Goal: Information Seeking & Learning: Learn about a topic

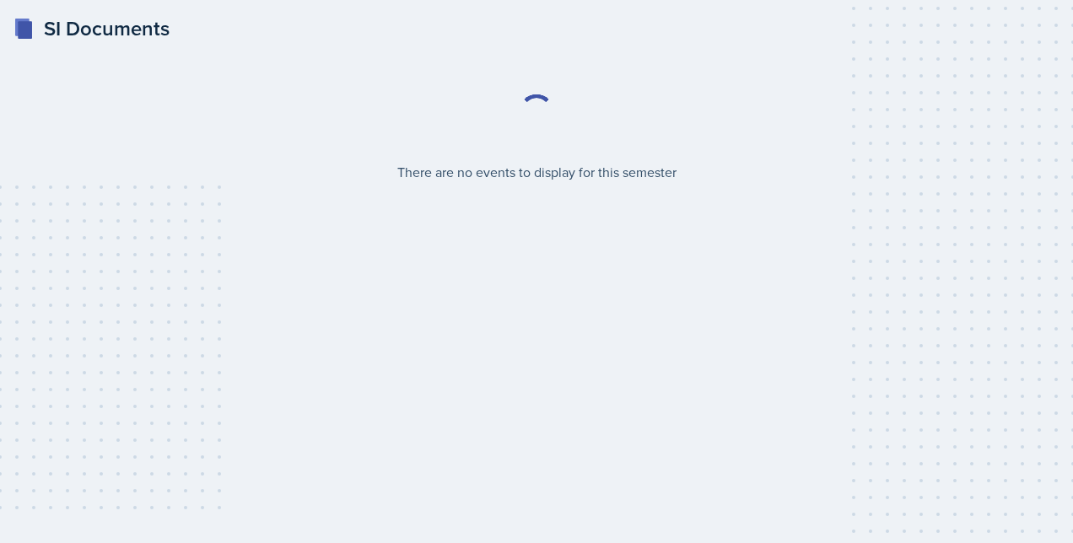
select select "2bed604d-1099-4043-b1bc-2365e8740244"
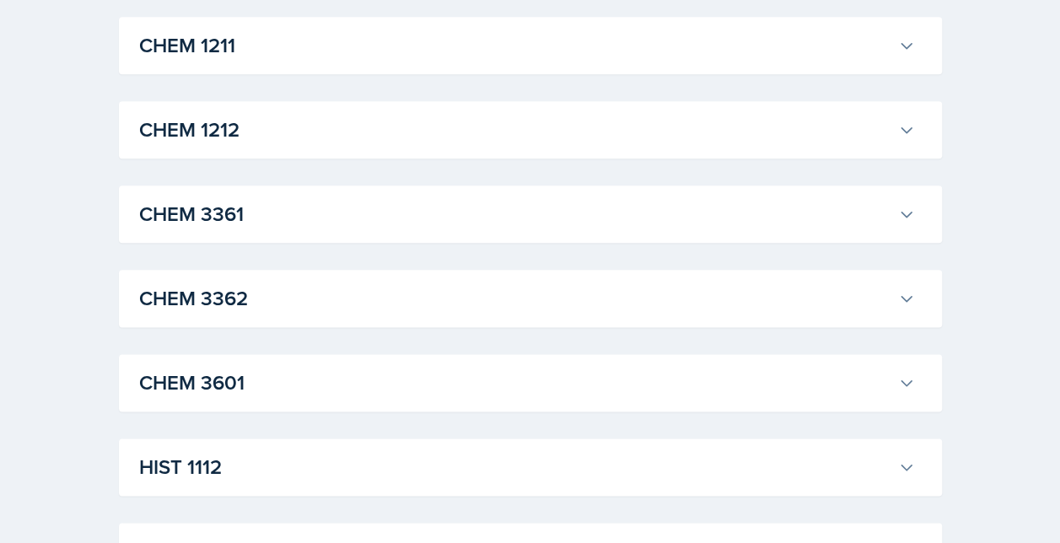
scroll to position [899, 0]
click at [472, 63] on div "CHEM 1211 James Coker Professor: Lu Kang Export to Google Calendar Recurring Ev…" at bounding box center [530, 43] width 823 height 57
click at [514, 46] on h3 "CHEM 1211" at bounding box center [515, 44] width 752 height 30
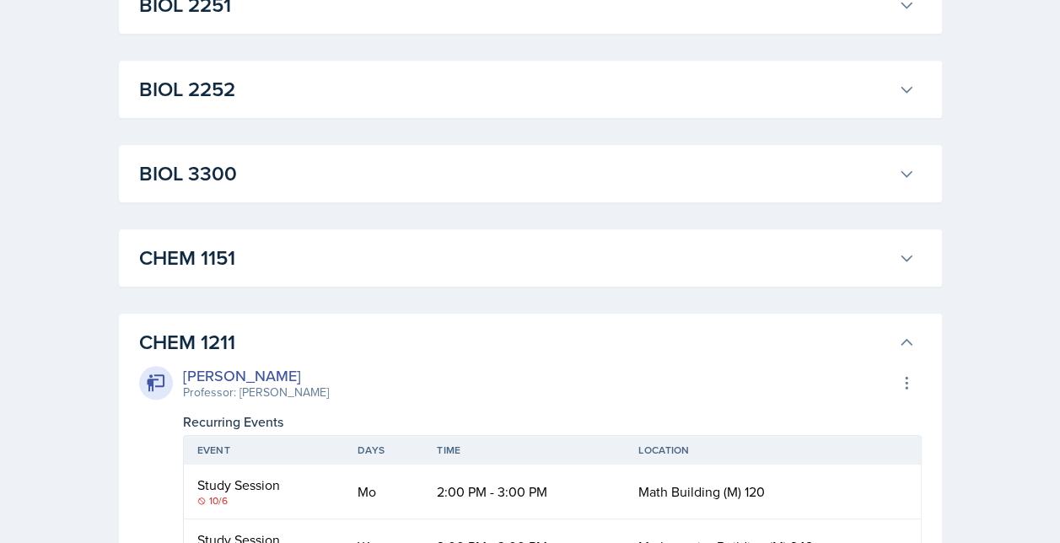
scroll to position [604, 0]
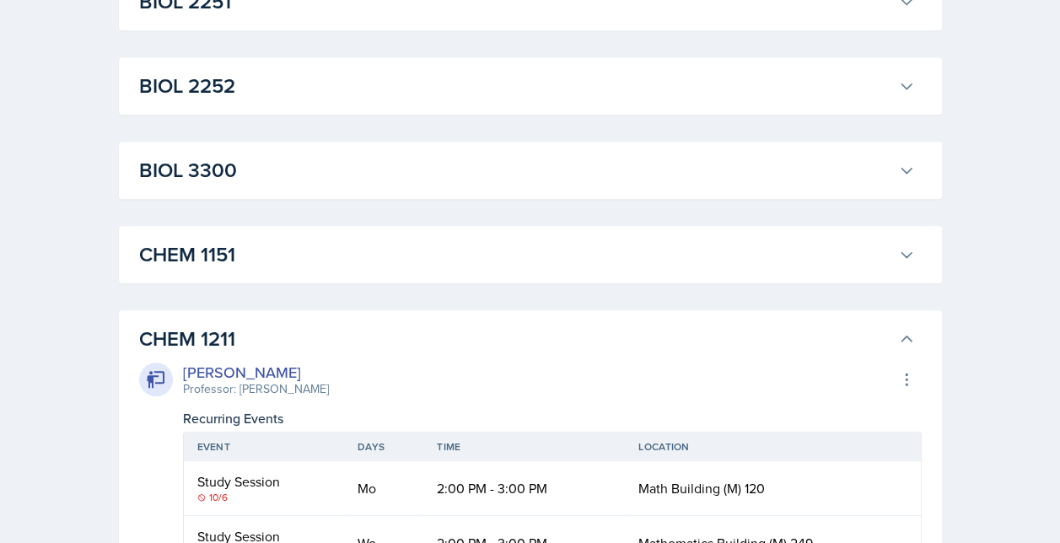
click at [315, 332] on h3 "CHEM 1211" at bounding box center [515, 339] width 752 height 30
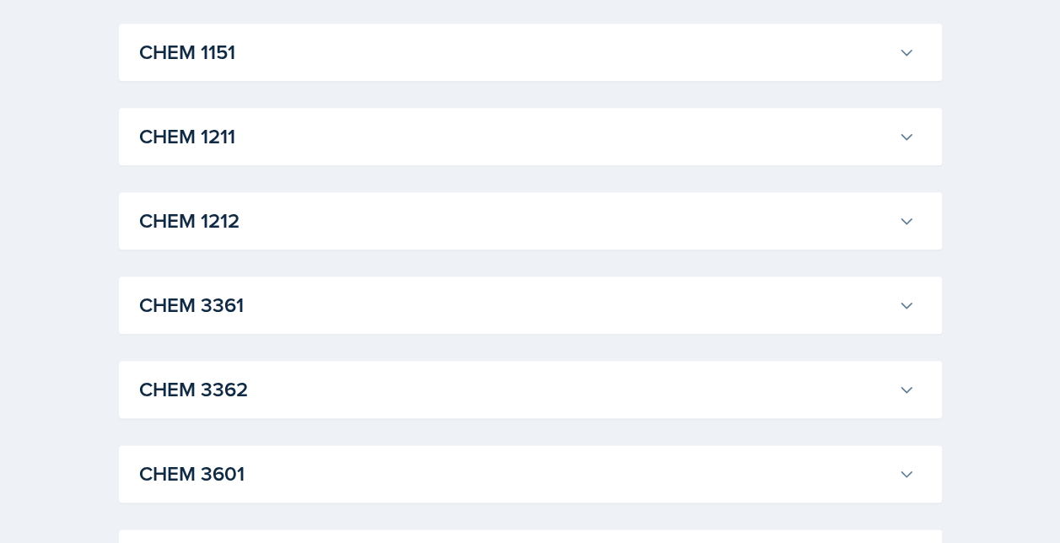
scroll to position [790, 0]
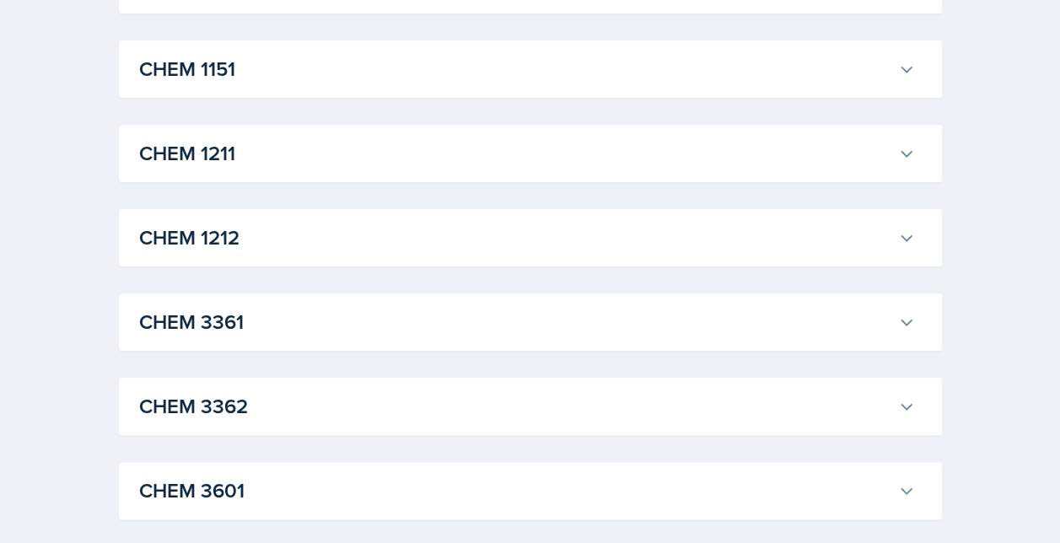
click at [284, 327] on h3 "CHEM 3361" at bounding box center [515, 322] width 752 height 30
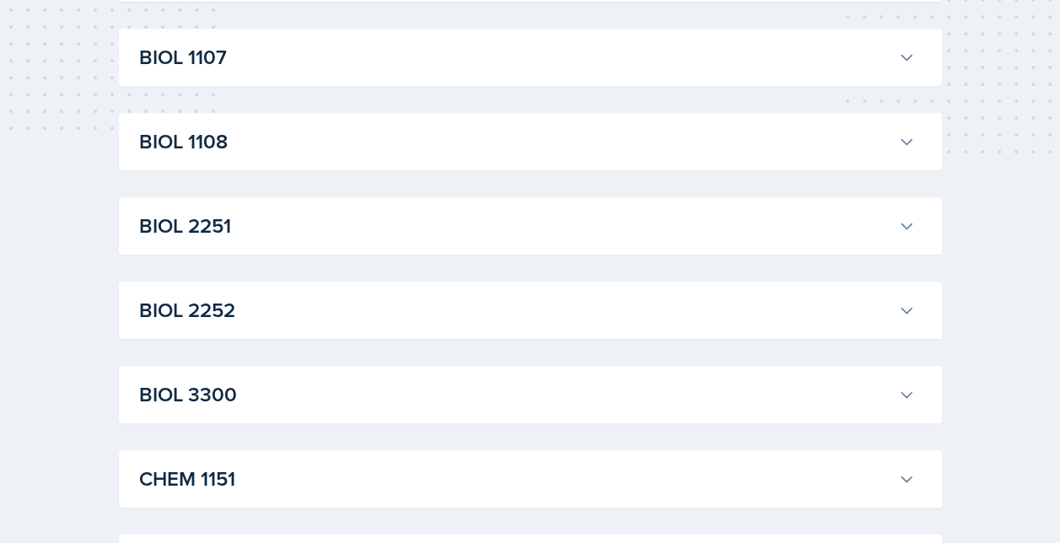
scroll to position [0, 0]
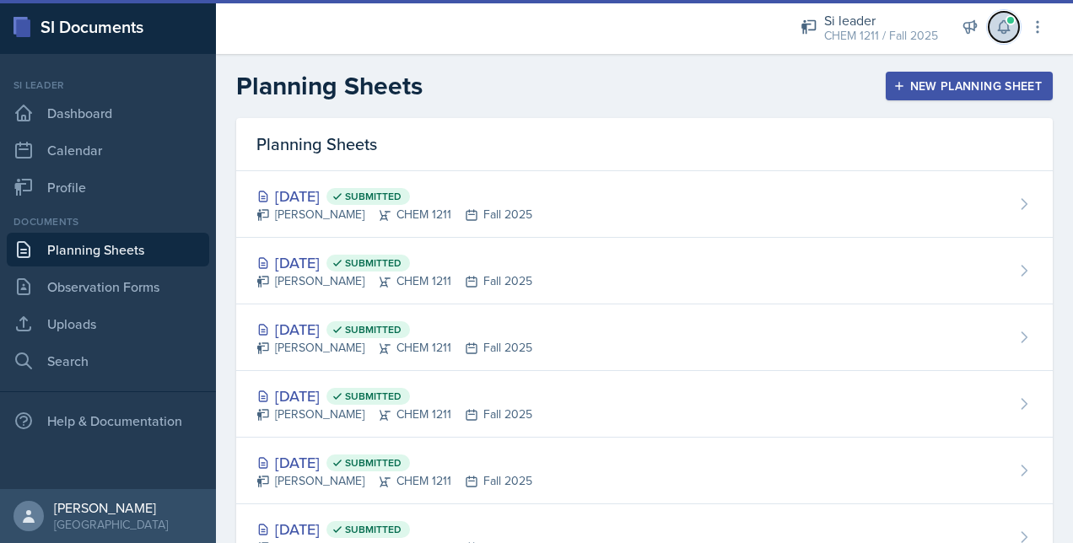
click at [1015, 31] on button at bounding box center [1004, 27] width 30 height 30
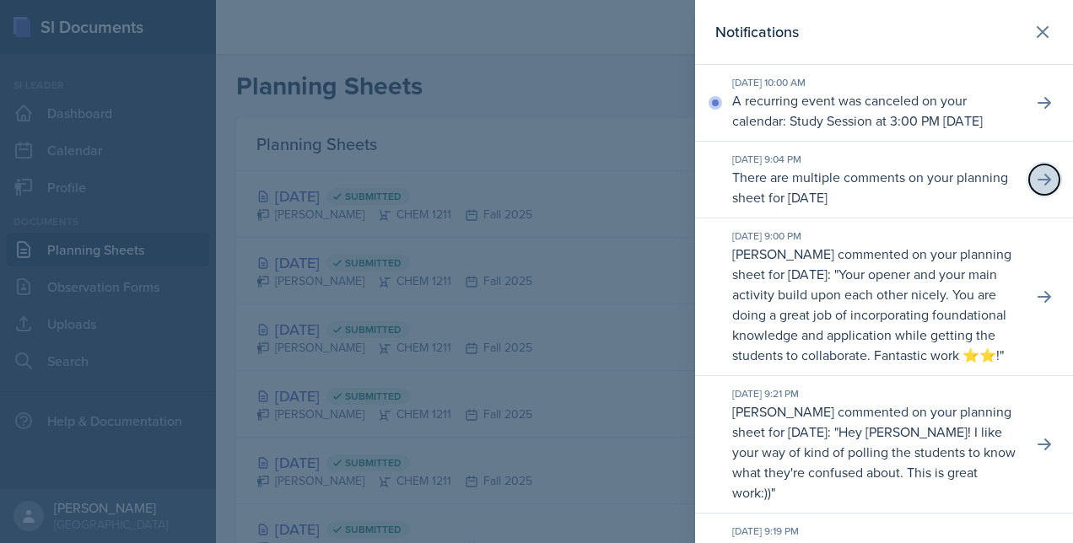
click at [1040, 195] on button at bounding box center [1044, 179] width 30 height 30
